Goal: Task Accomplishment & Management: Use online tool/utility

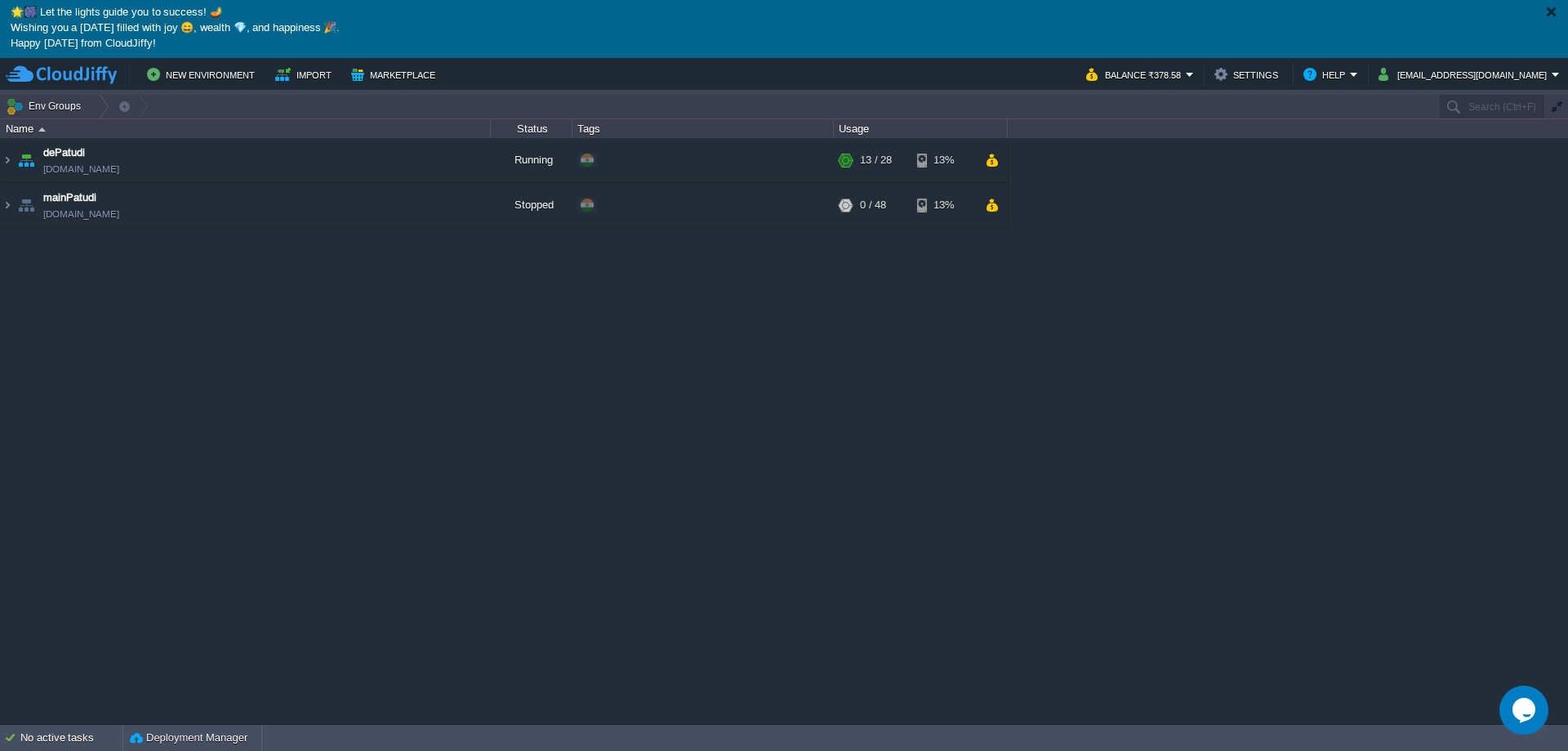
click at [1549, 10] on div at bounding box center [1550, 12] width 12 height 12
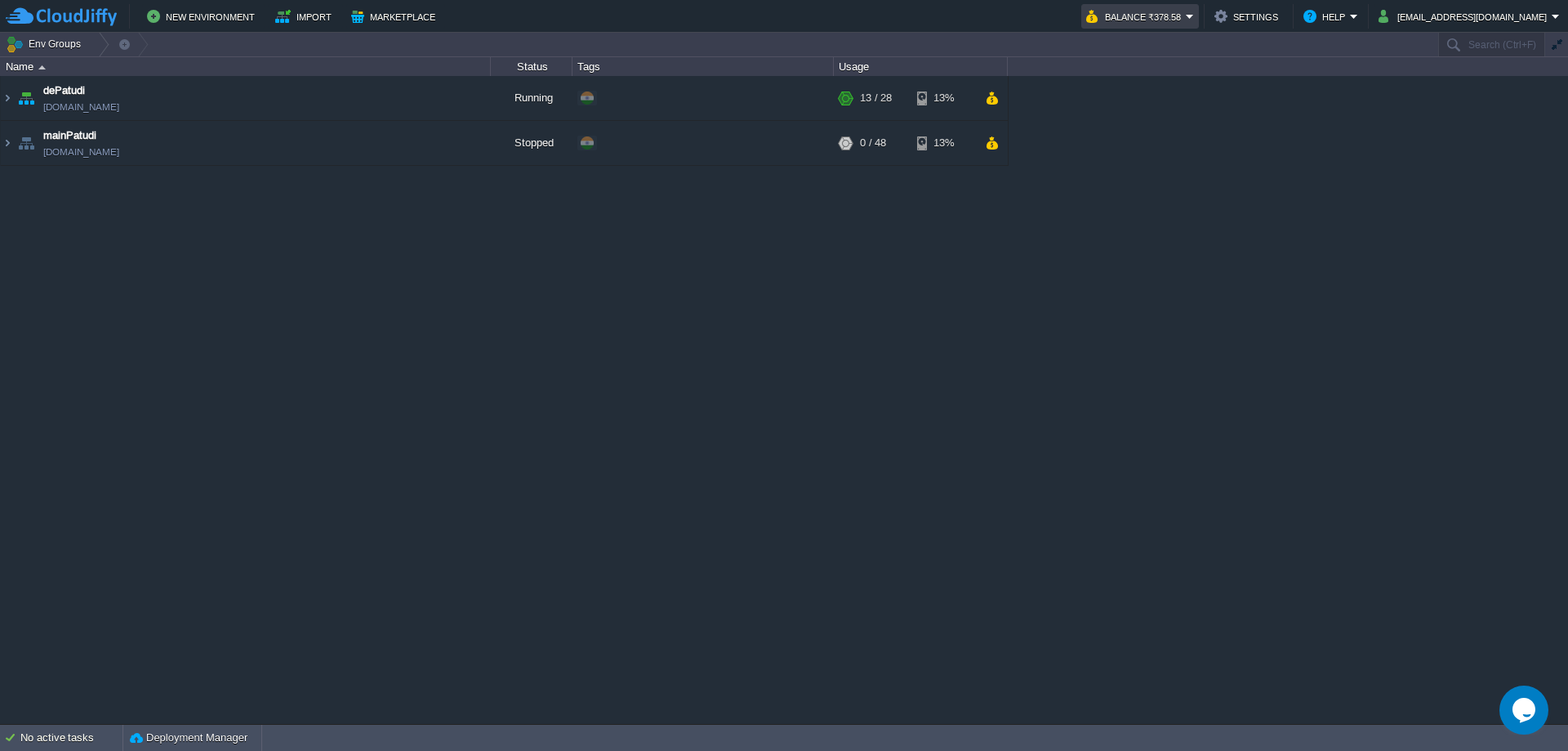
click at [1186, 18] on button "Balance ₹378.58" at bounding box center [1136, 16] width 100 height 19
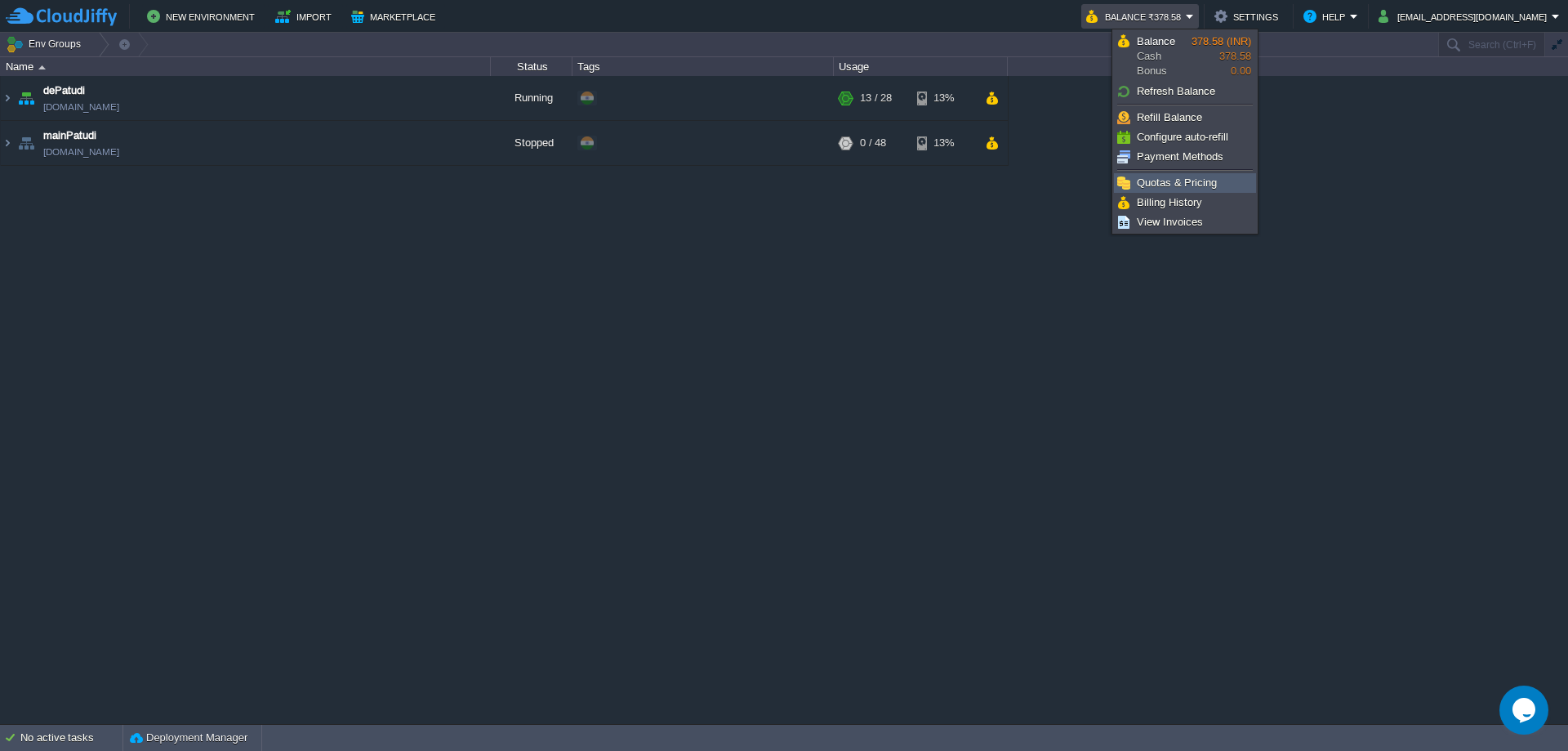
click at [1180, 190] on link "Quotas & Pricing" at bounding box center [1185, 182] width 140 height 18
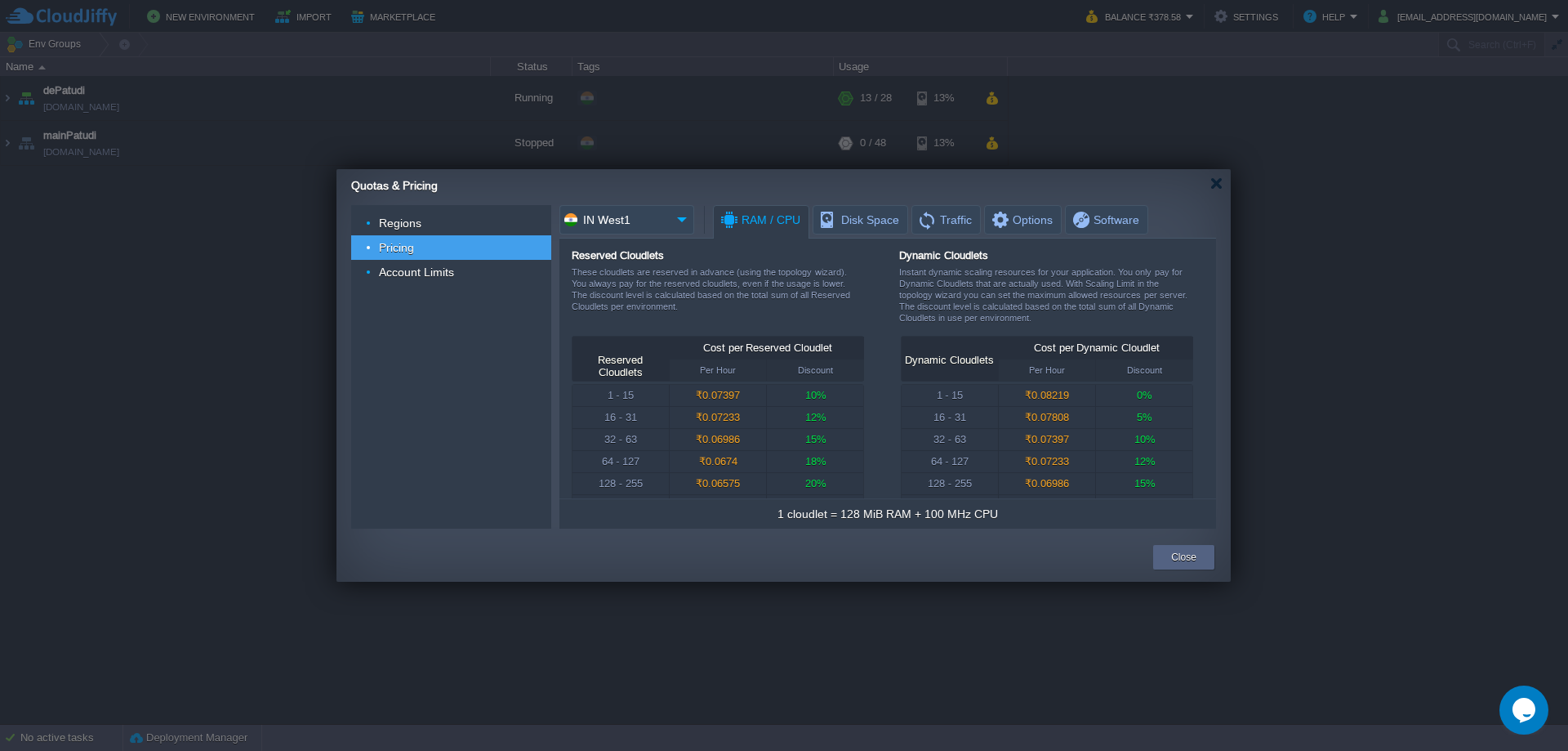
click at [681, 219] on img at bounding box center [681, 220] width 24 height 30
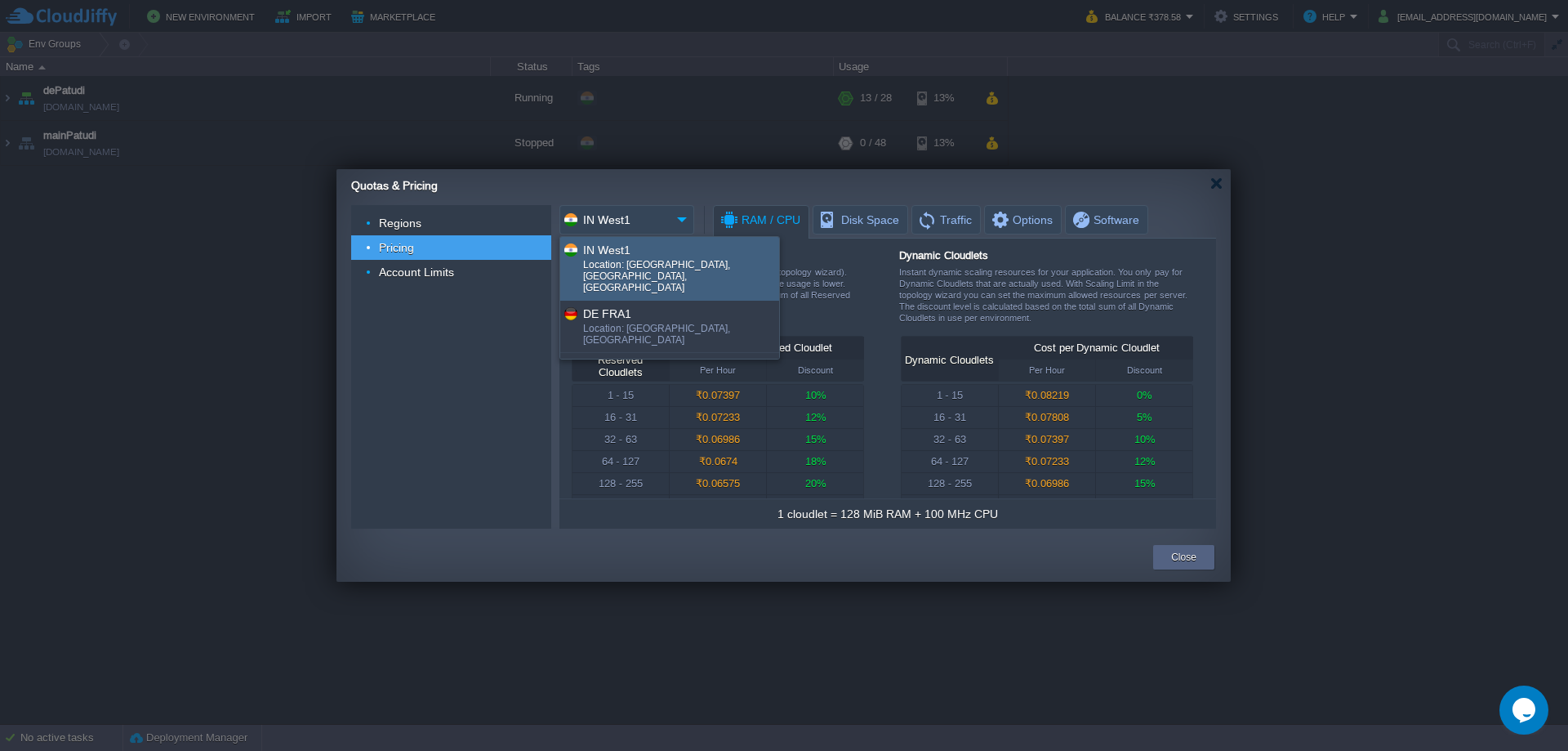
click at [886, 295] on div "Reserved Cloudlets These cloudlets are reserved in advance (using the topology …" at bounding box center [882, 292] width 622 height 87
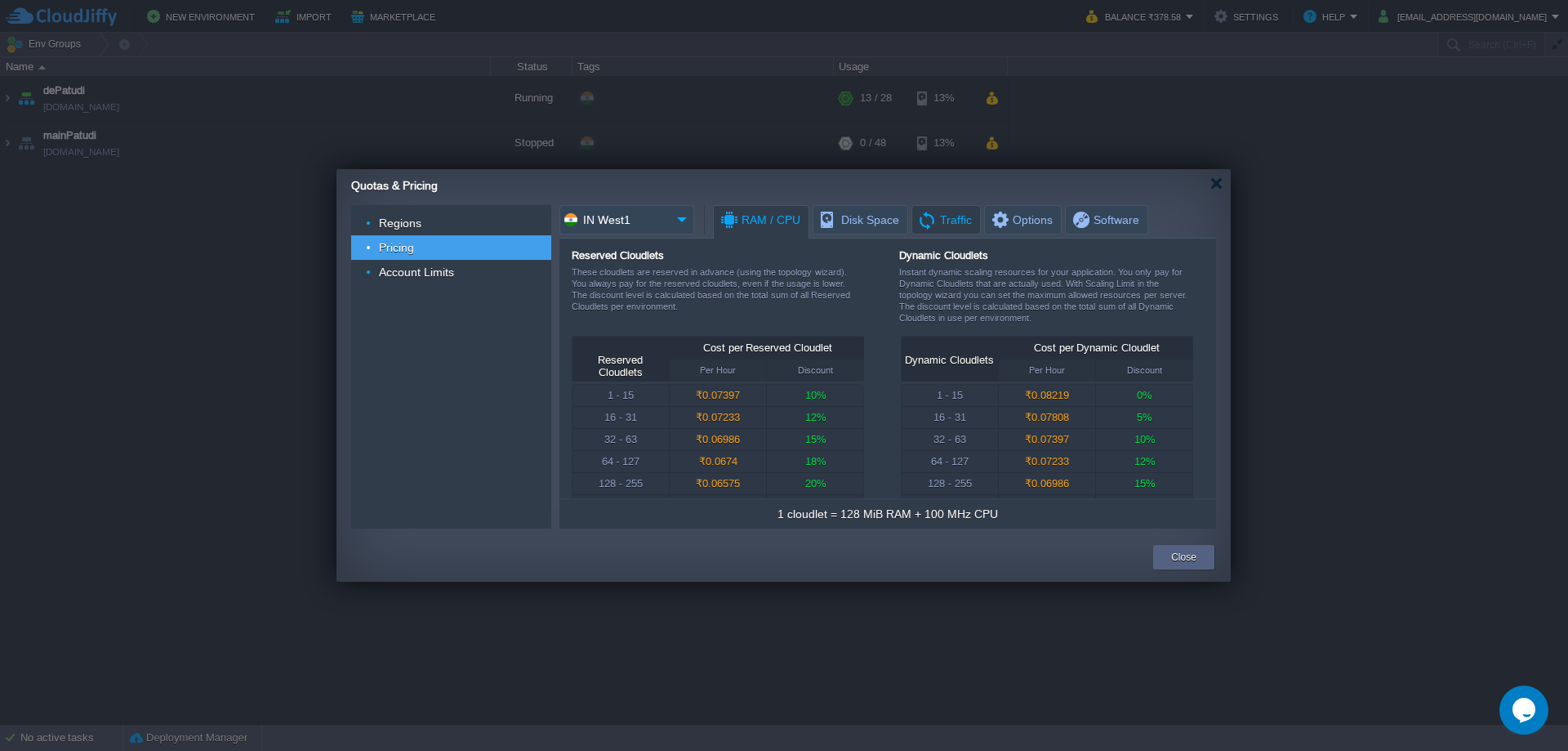
click at [956, 225] on span "Traffic" at bounding box center [944, 220] width 54 height 28
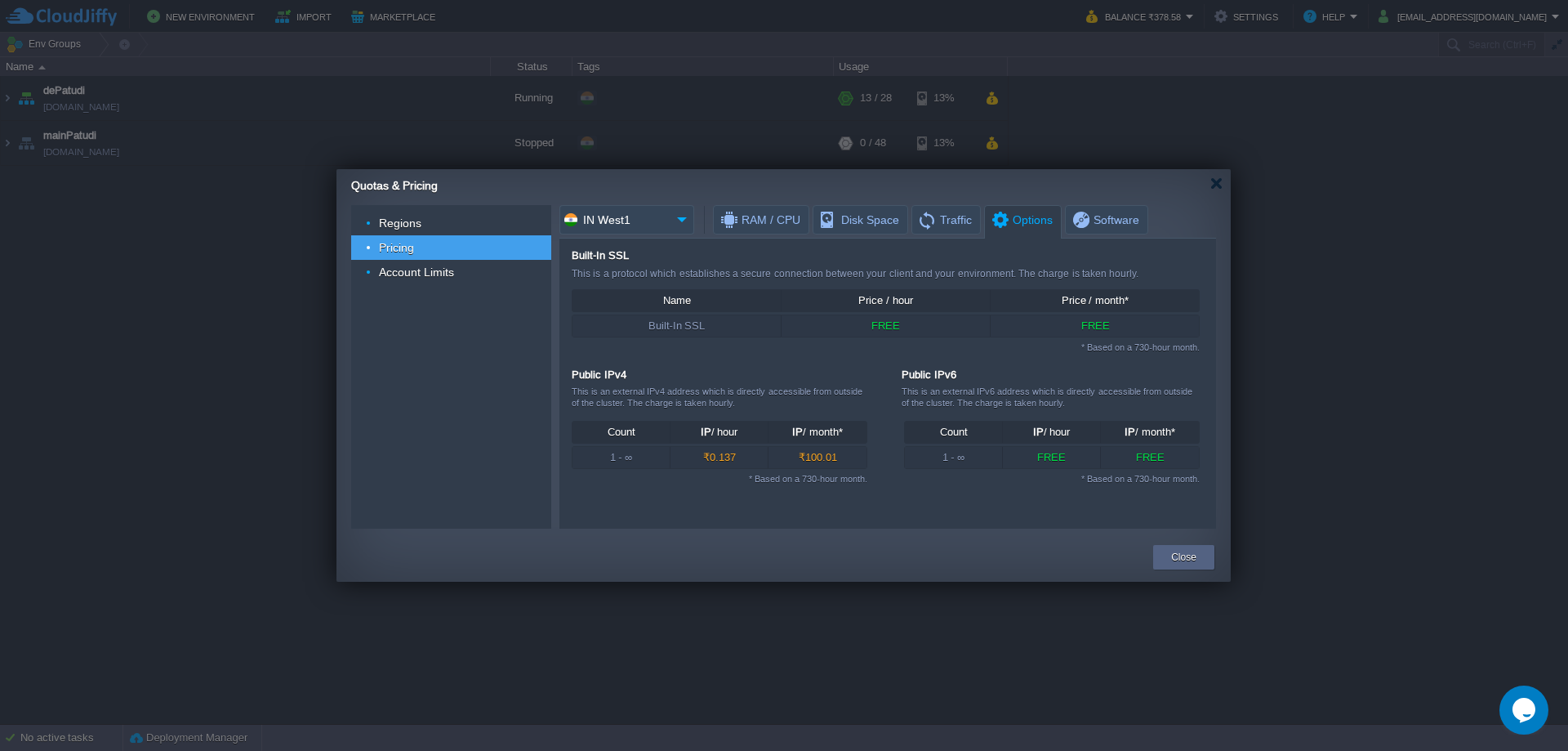
click at [1012, 226] on span "Options" at bounding box center [1021, 220] width 63 height 29
click at [1071, 219] on span "Software" at bounding box center [1105, 220] width 68 height 28
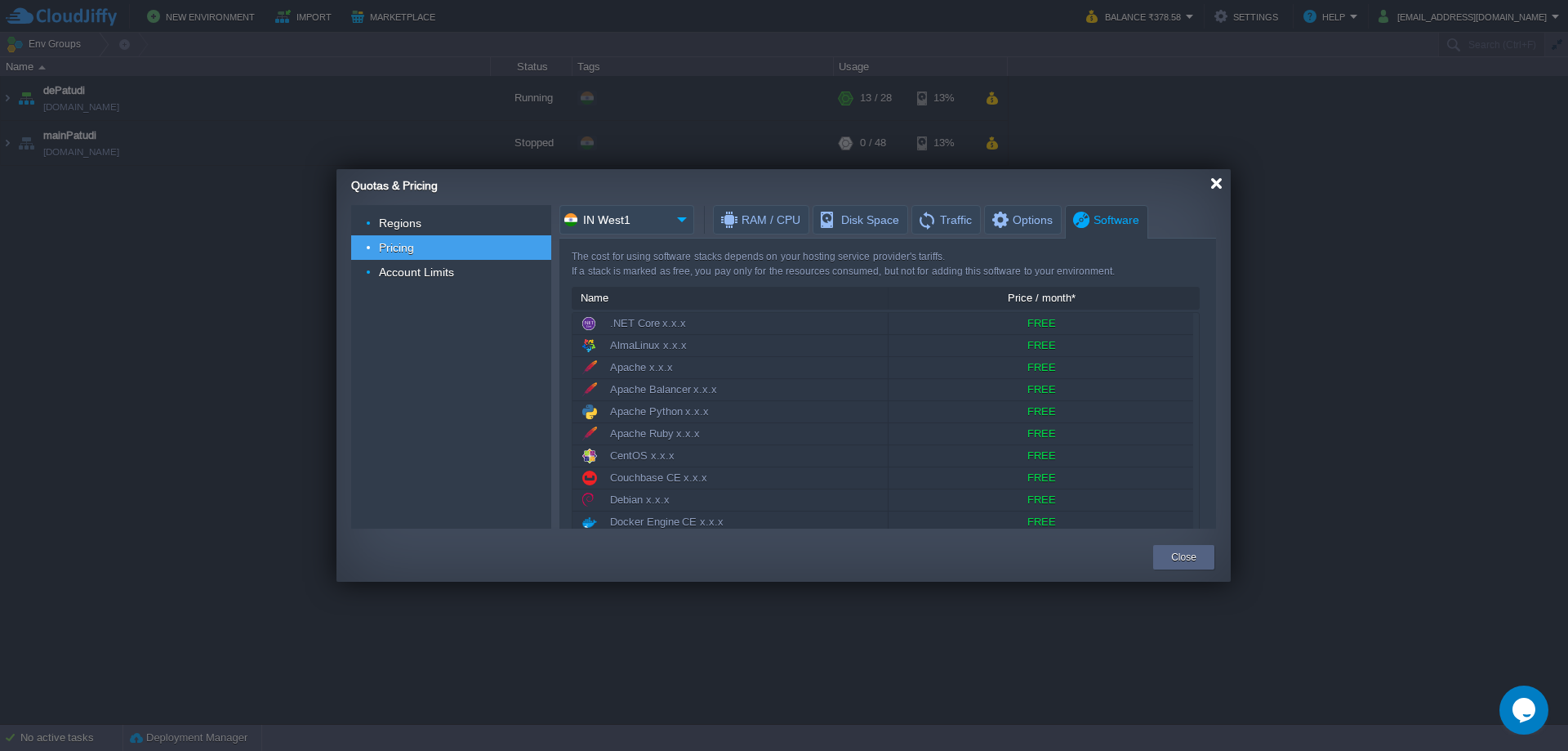
click at [1213, 184] on div at bounding box center [1216, 183] width 12 height 12
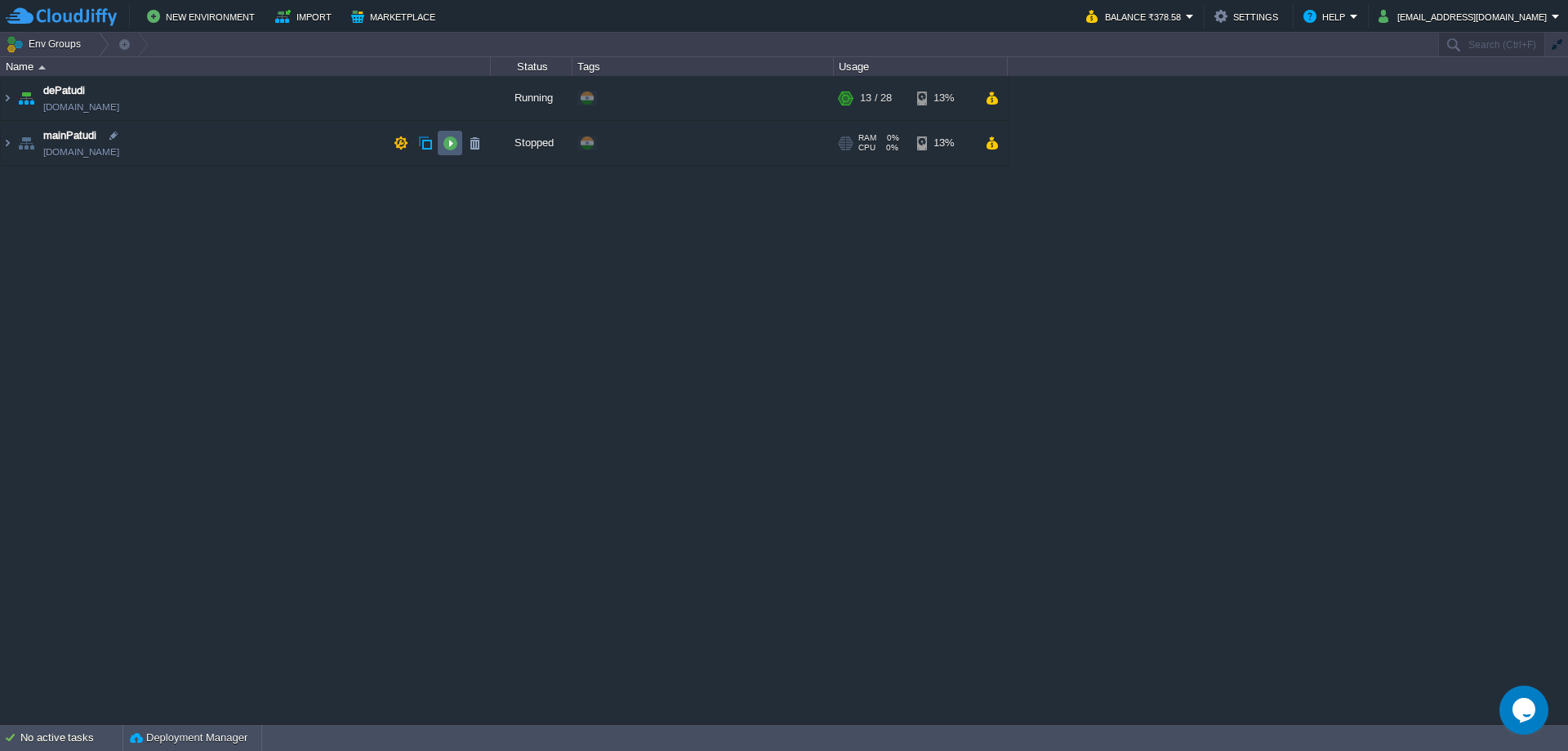
click at [439, 147] on td at bounding box center [450, 143] width 25 height 25
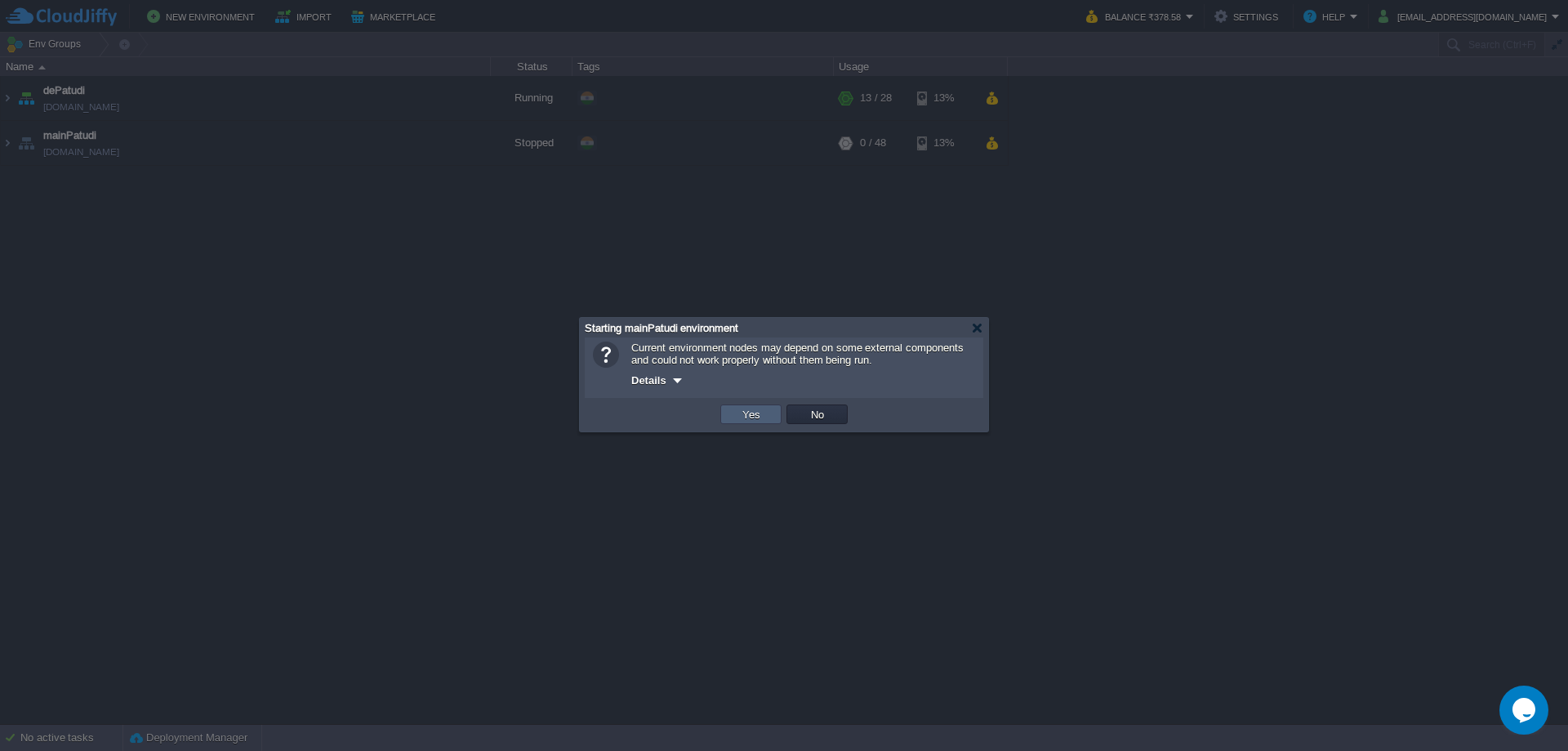
click at [774, 411] on td "Yes" at bounding box center [751, 414] width 61 height 19
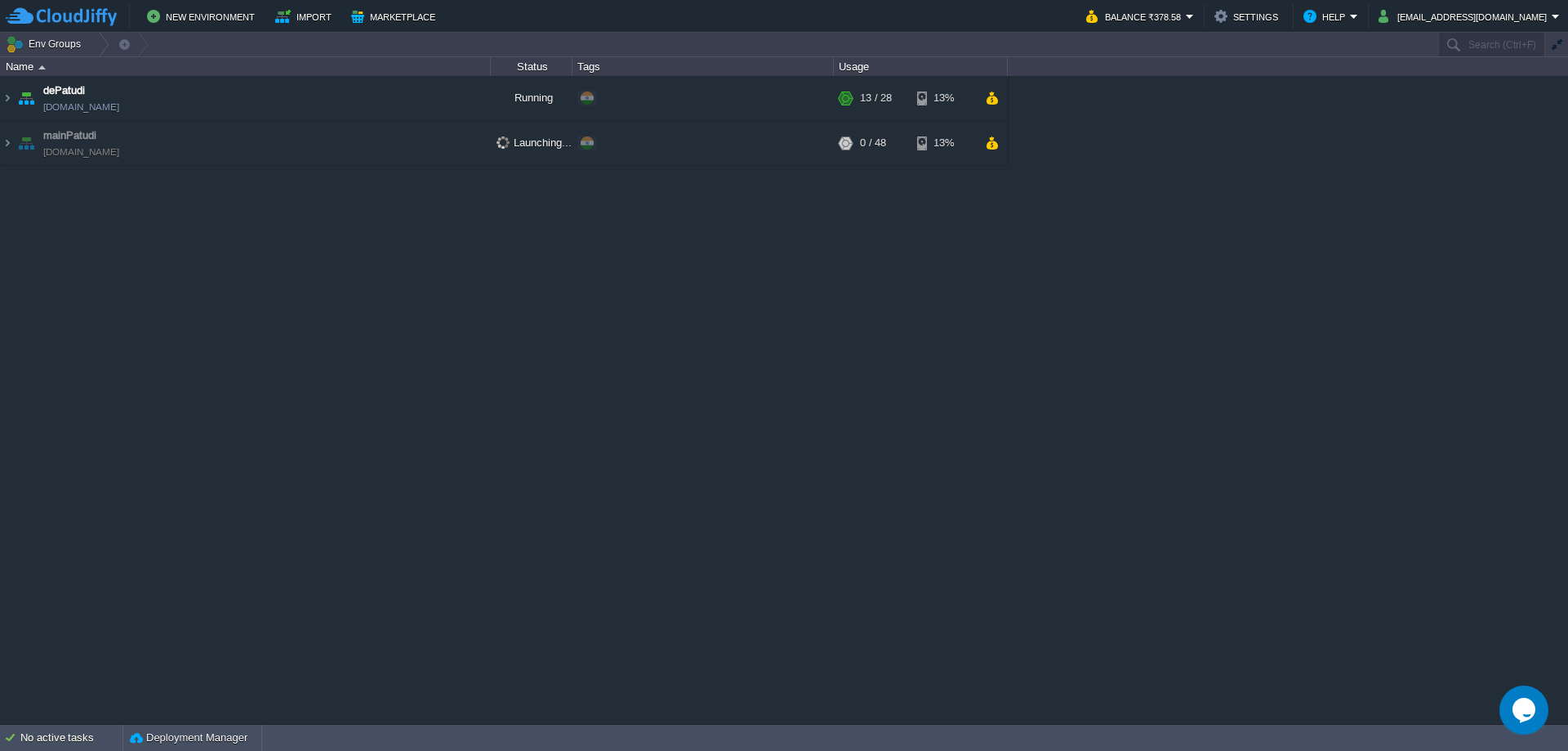
click at [782, 301] on div "dePatudi [DOMAIN_NAME] Running + Add to Env Group RAM 40% CPU 1% 13 / 28 13% ma…" at bounding box center [784, 399] width 1568 height 647
click at [388, 314] on div "dePatudi [DOMAIN_NAME] Running + Add to Env Group RAM 40% CPU 13% 13 / 28 13% m…" at bounding box center [784, 399] width 1568 height 647
click at [8, 151] on img at bounding box center [7, 143] width 13 height 44
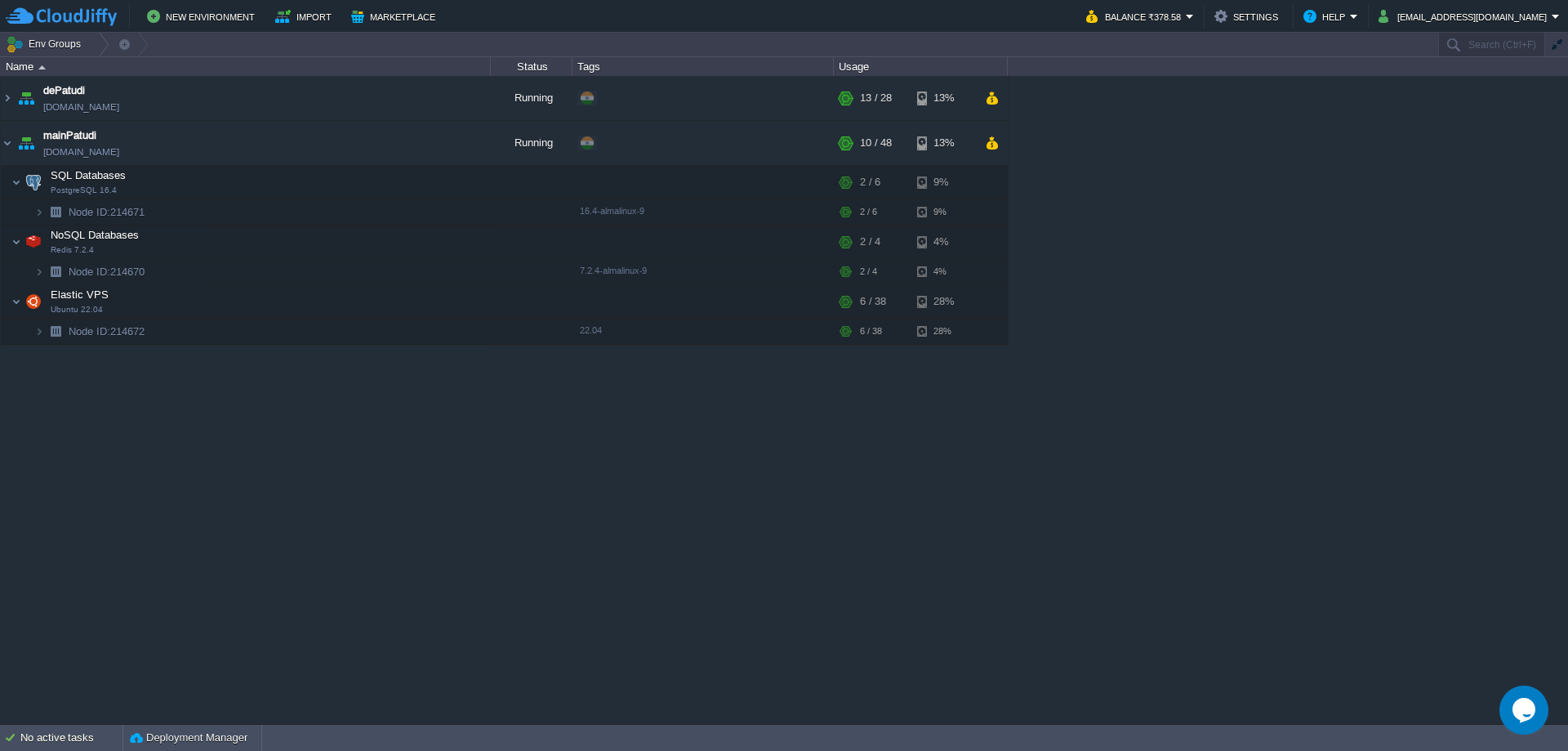
click at [567, 561] on div "dePatudi [DOMAIN_NAME] Running + Add to Env Group RAM 40% CPU 12% 13 / 28 13% m…" at bounding box center [784, 399] width 1568 height 647
click at [500, 650] on div "dePatudi [DOMAIN_NAME] Running + Add to Env Group RAM 40% CPU 12% 13 / 28 13% m…" at bounding box center [784, 399] width 1568 height 647
click at [408, 330] on td at bounding box center [417, 331] width 25 height 25
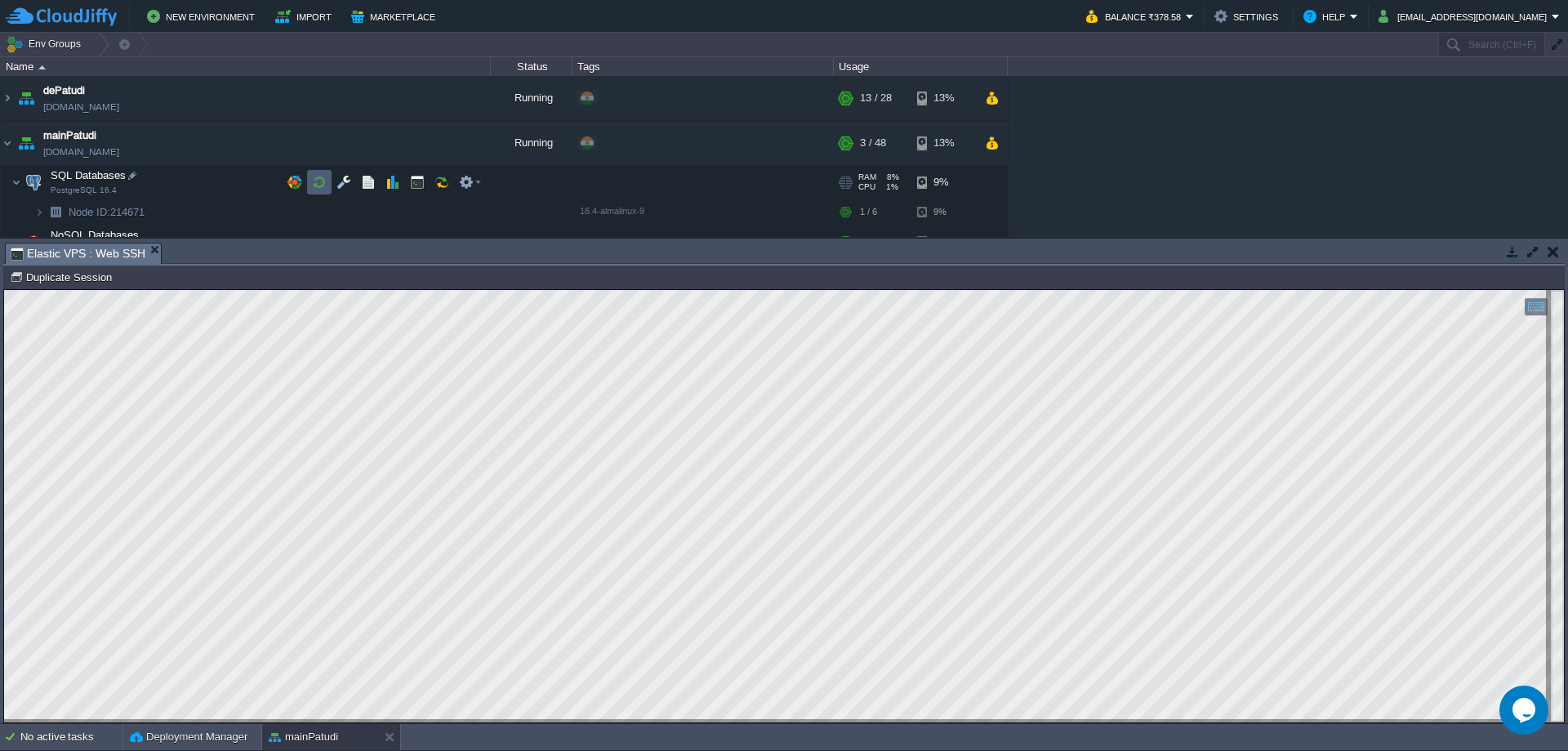
scroll to position [108, 0]
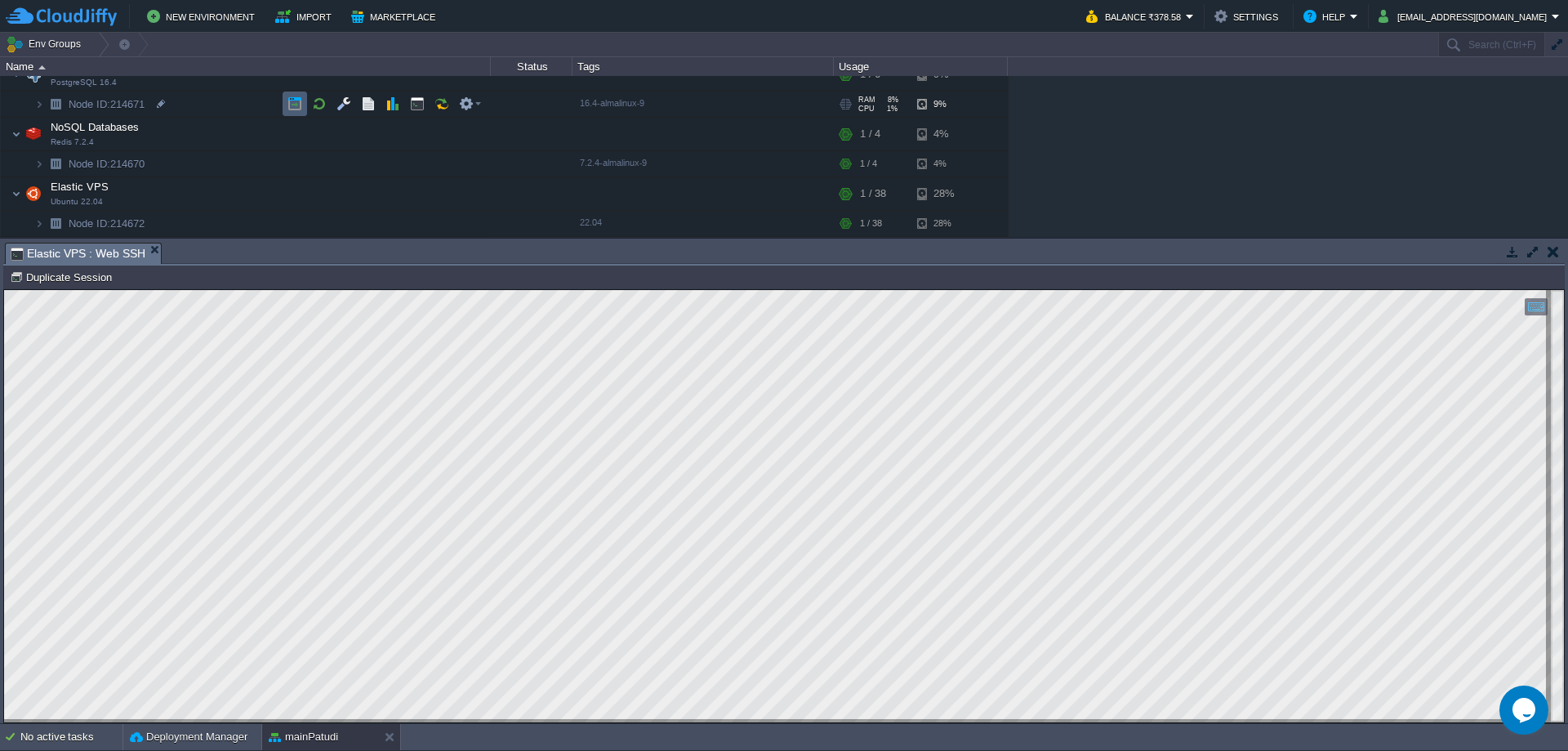
click at [286, 111] on td at bounding box center [295, 104] width 25 height 25
click at [1554, 246] on button "button" at bounding box center [1552, 251] width 11 height 15
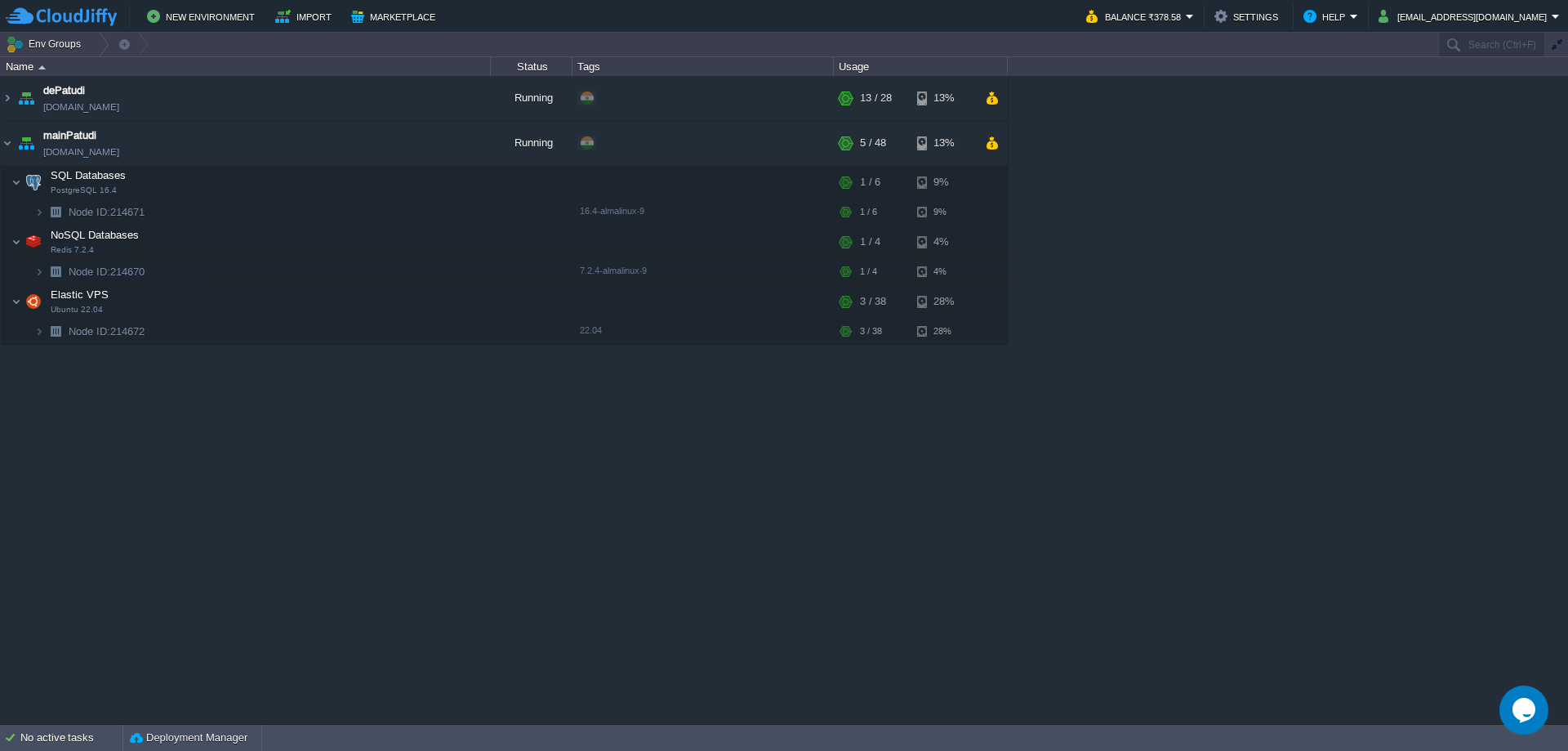
scroll to position [0, 0]
click at [348, 333] on button "button" at bounding box center [344, 331] width 15 height 15
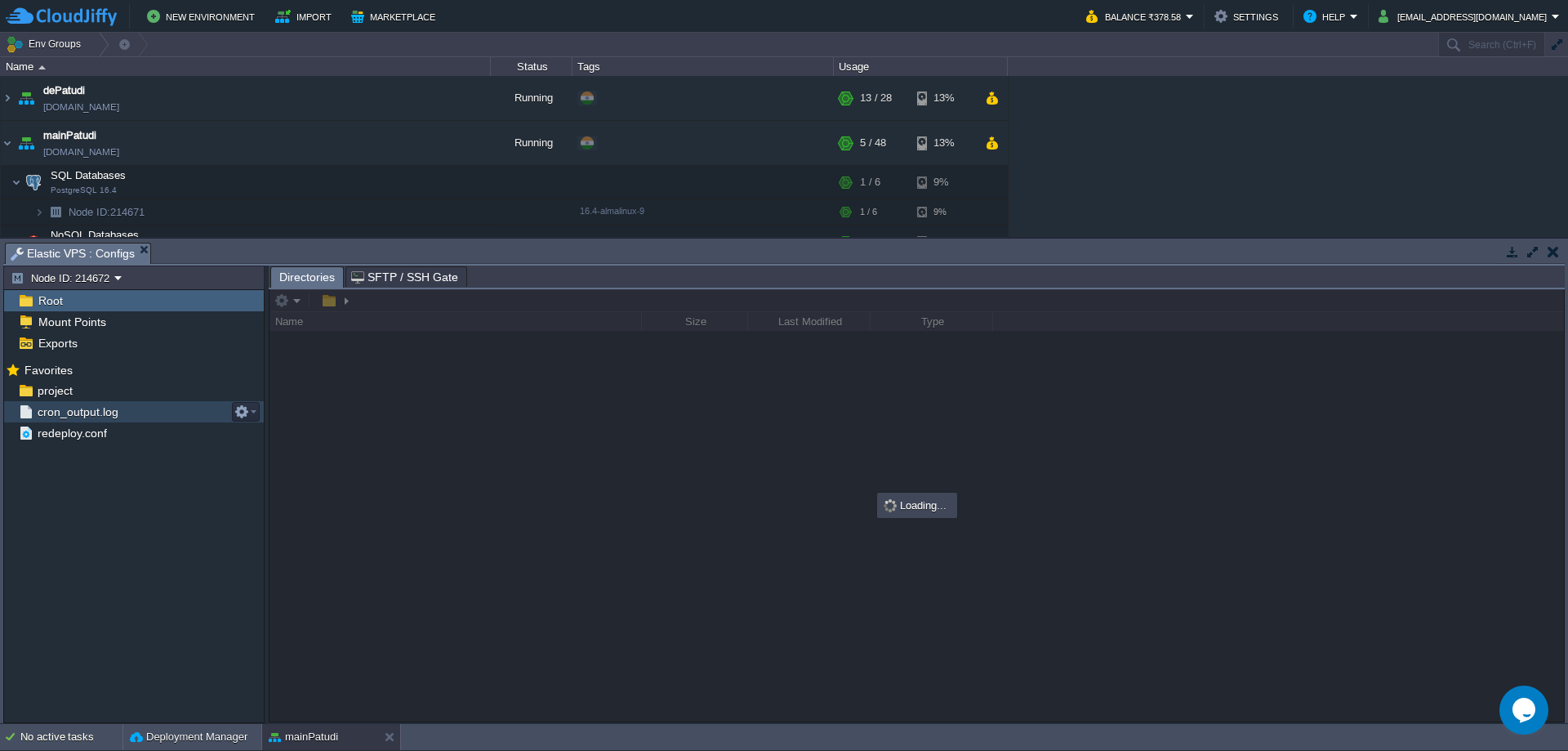
click at [146, 413] on div "cron_output.log" at bounding box center [134, 411] width 260 height 21
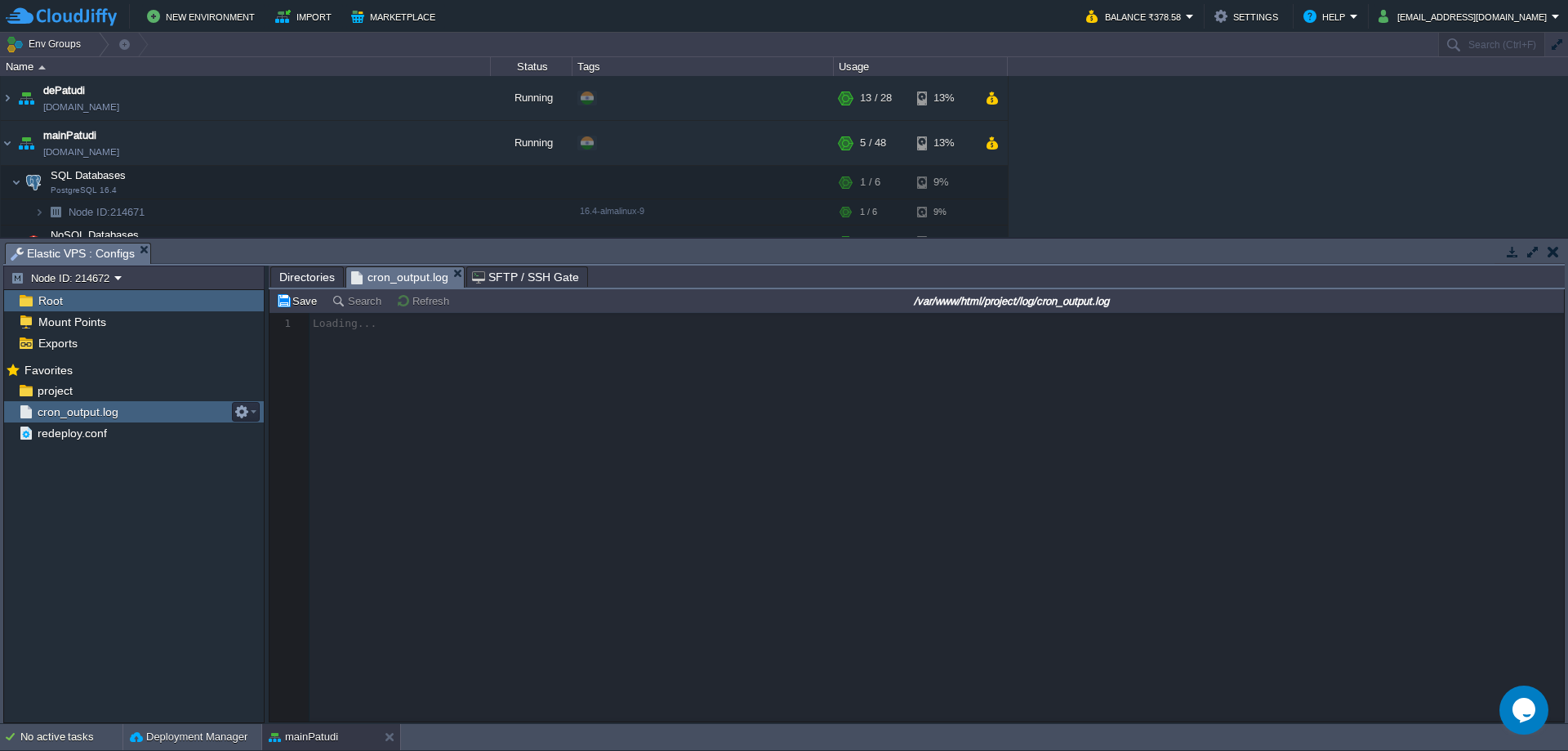
click at [146, 413] on div "cron_output.log" at bounding box center [134, 411] width 260 height 21
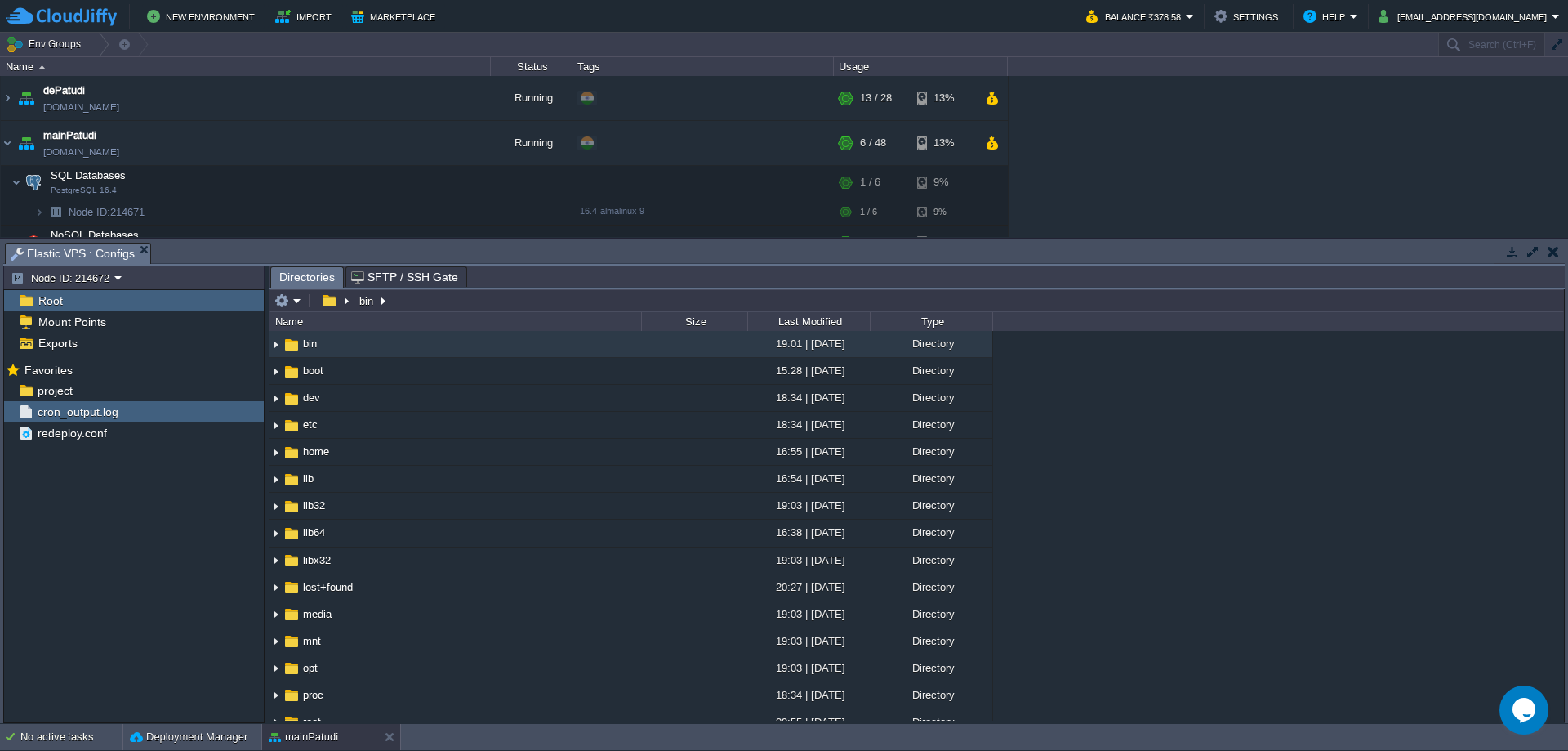
click at [1511, 252] on button "button" at bounding box center [1512, 251] width 15 height 15
